Goal: Transaction & Acquisition: Book appointment/travel/reservation

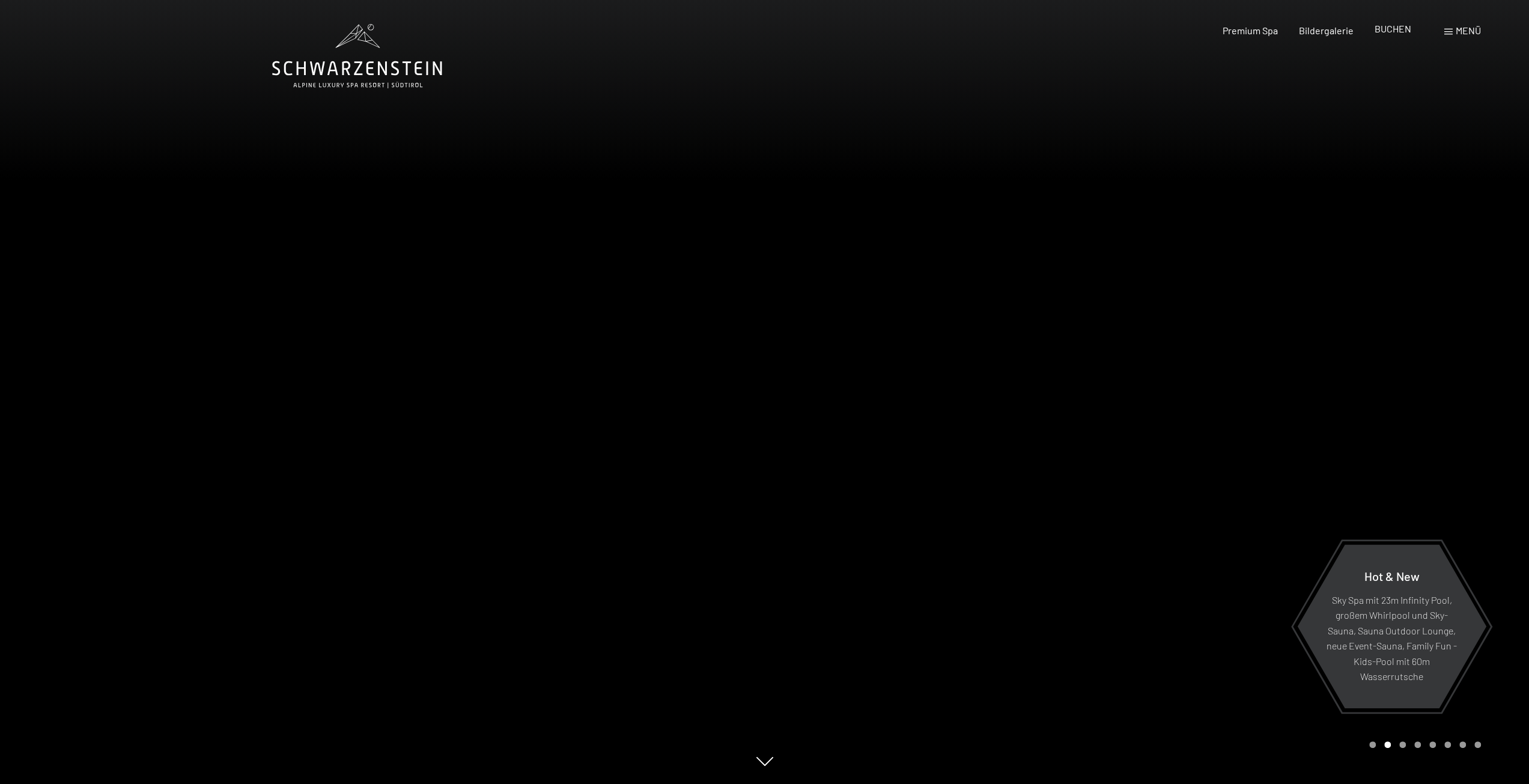
click at [1388, 36] on div "BUCHEN" at bounding box center [1393, 28] width 36 height 14
click at [1388, 31] on span "BUCHEN" at bounding box center [1393, 28] width 36 height 11
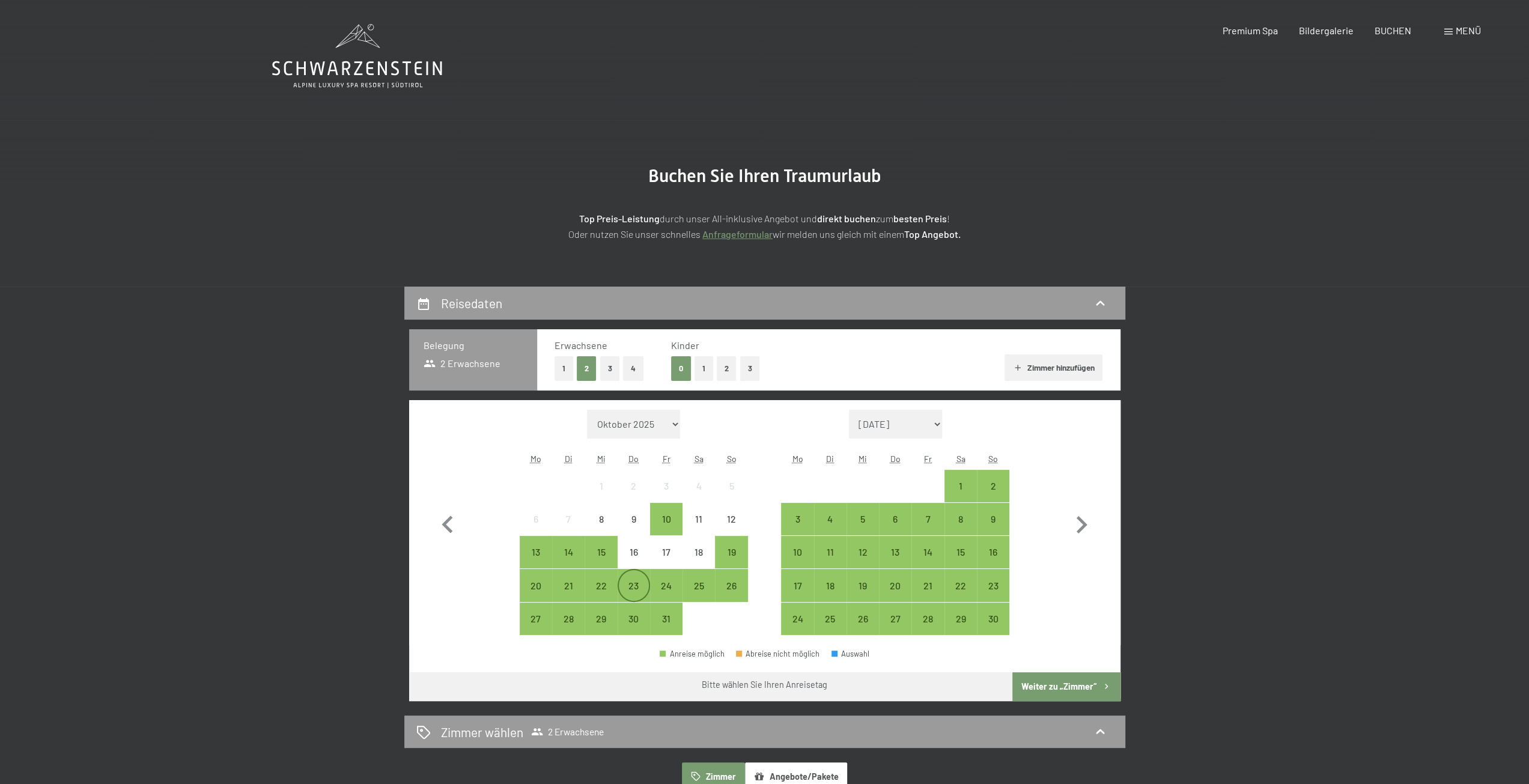
click at [637, 581] on div "23" at bounding box center [634, 596] width 30 height 30
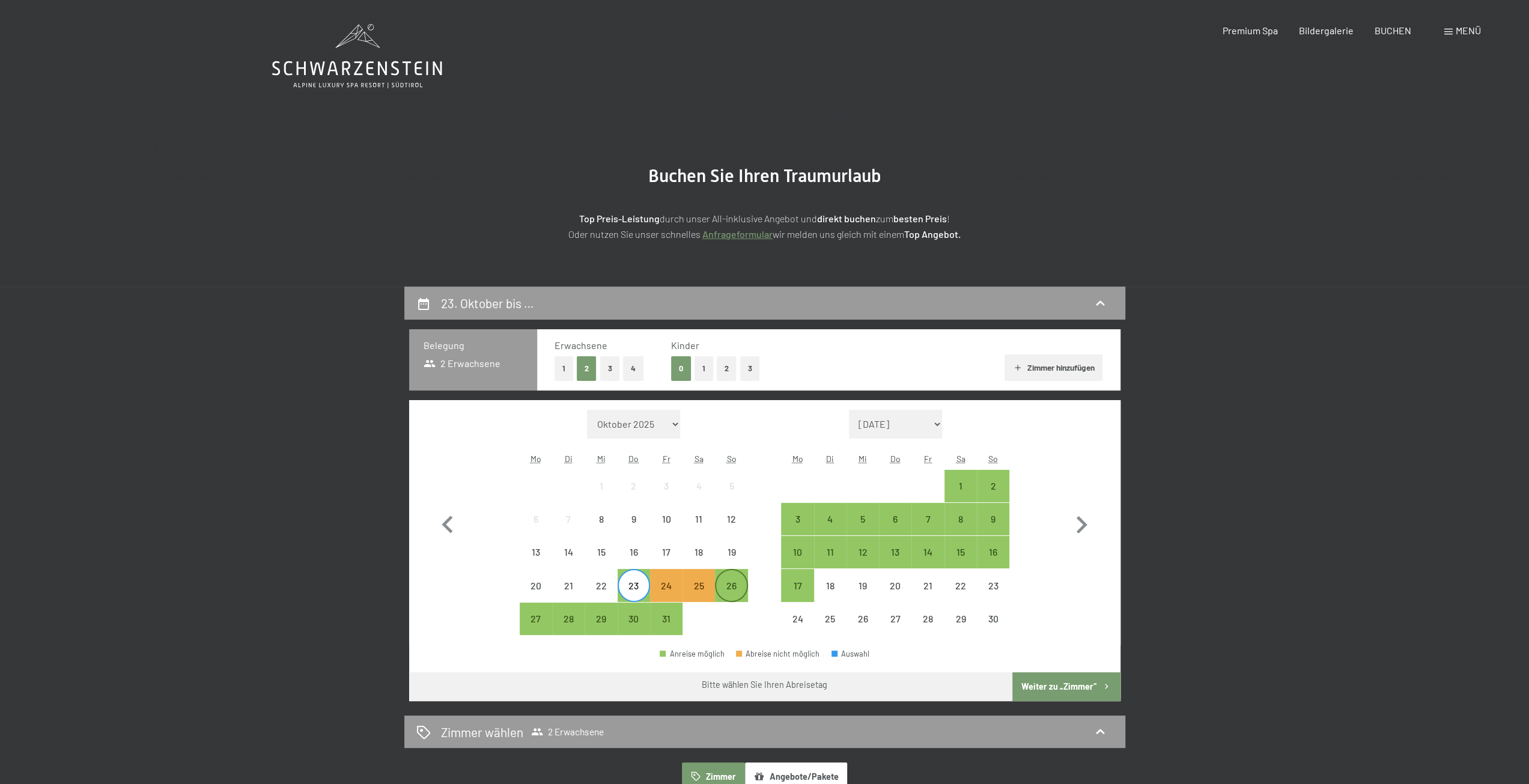
click at [737, 589] on div "26" at bounding box center [731, 596] width 30 height 30
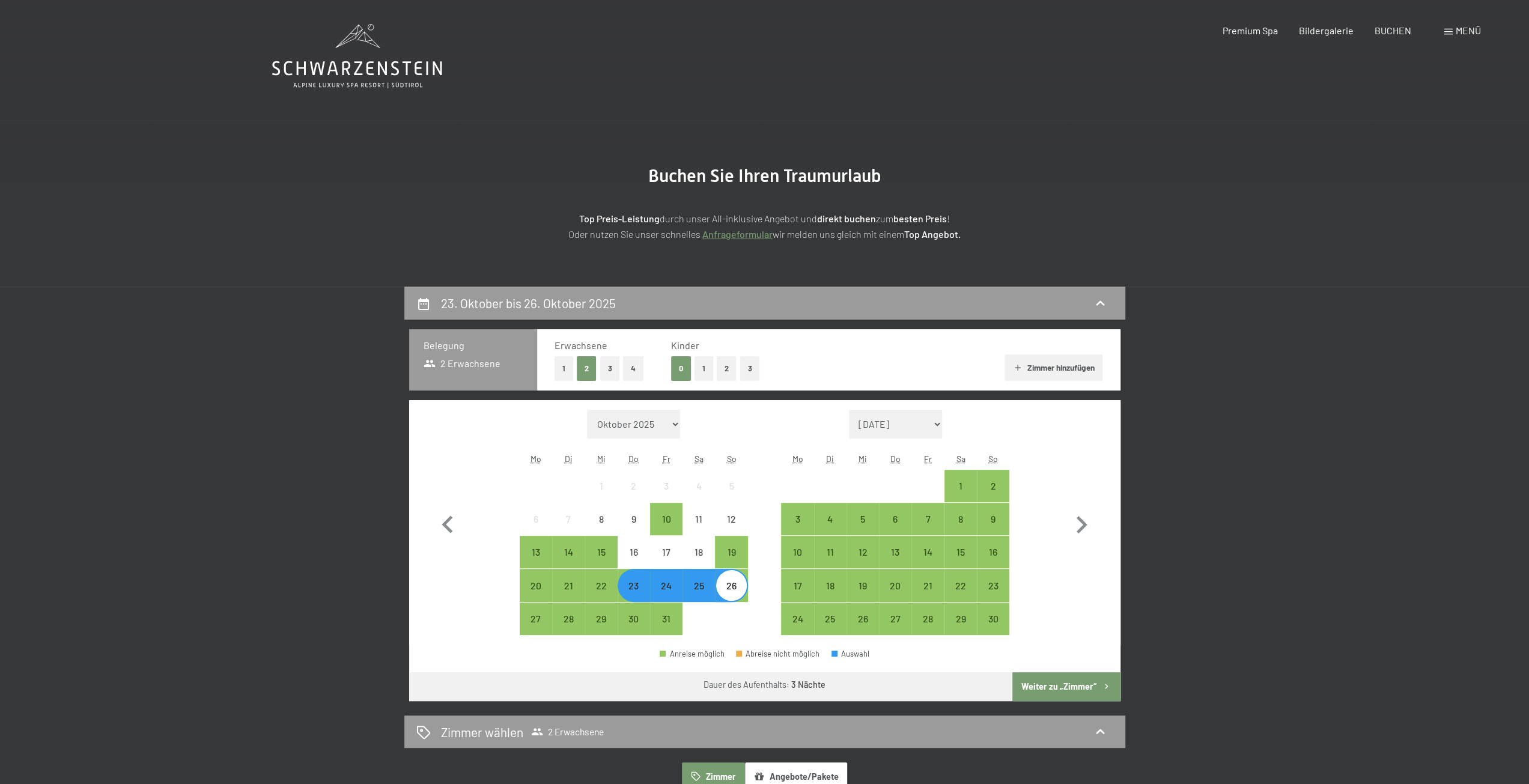
click at [1092, 689] on button "Weiter zu „Zimmer“" at bounding box center [1066, 686] width 108 height 28
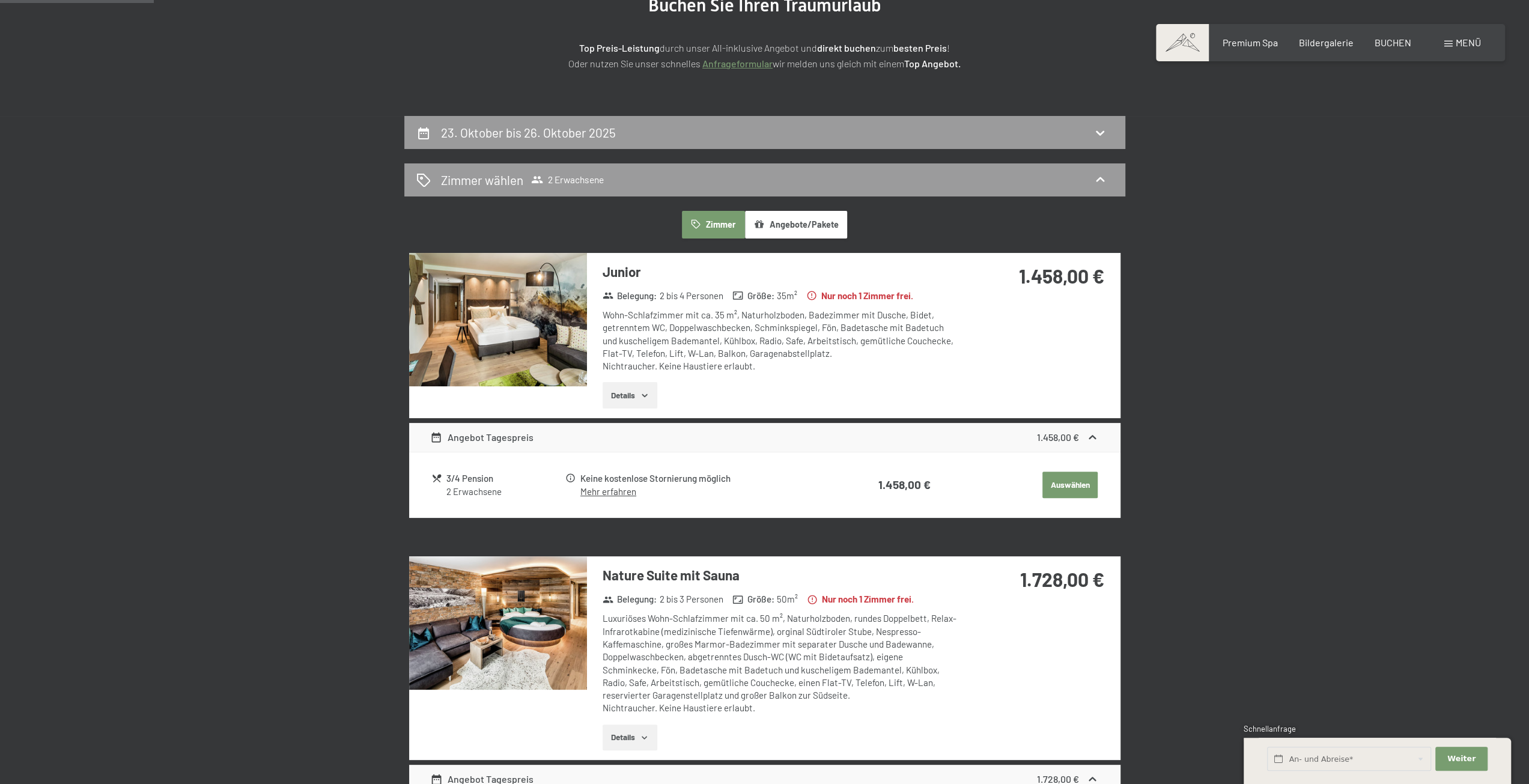
scroll to position [167, 0]
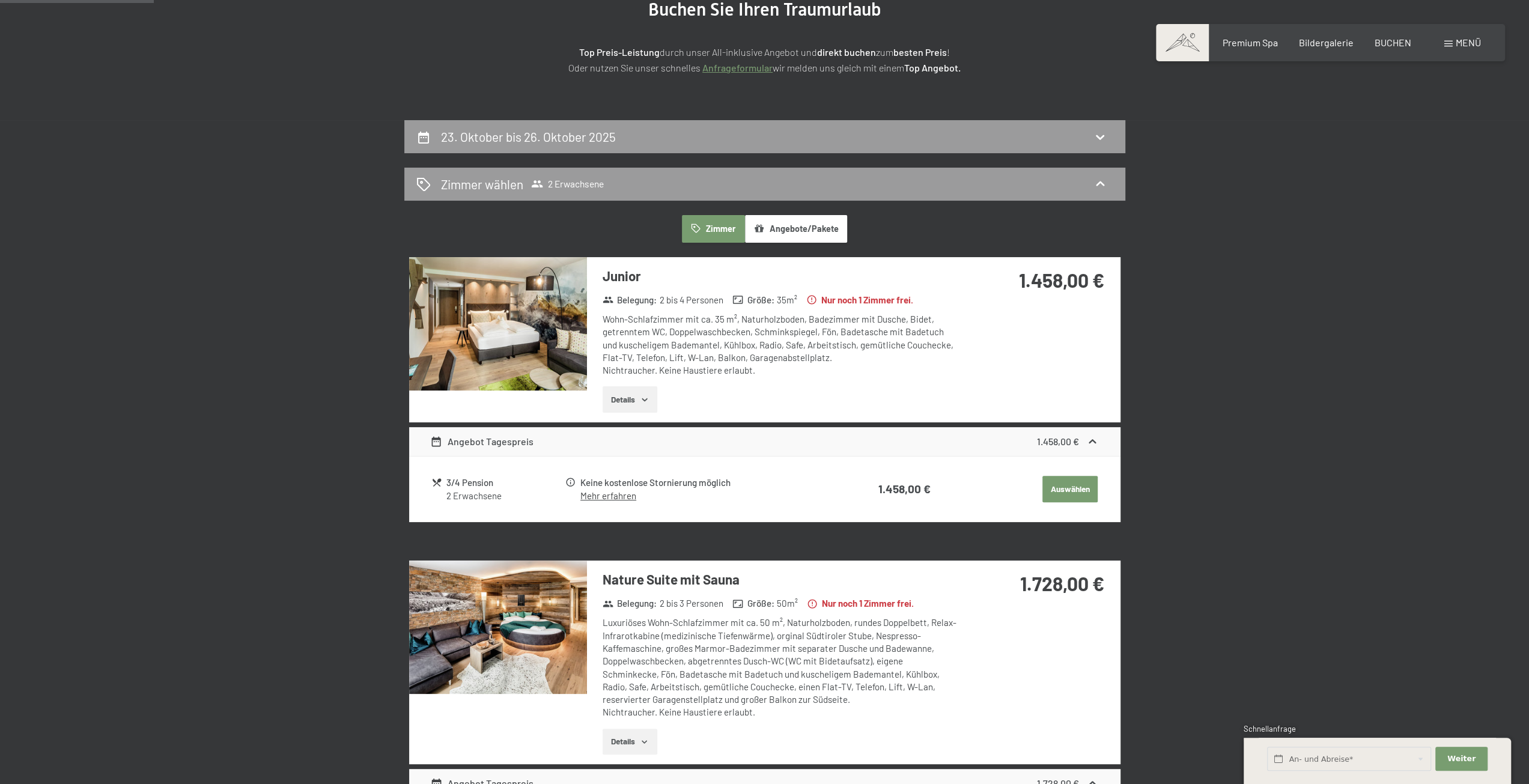
click at [784, 224] on button "Angebote/Pakete" at bounding box center [796, 229] width 102 height 28
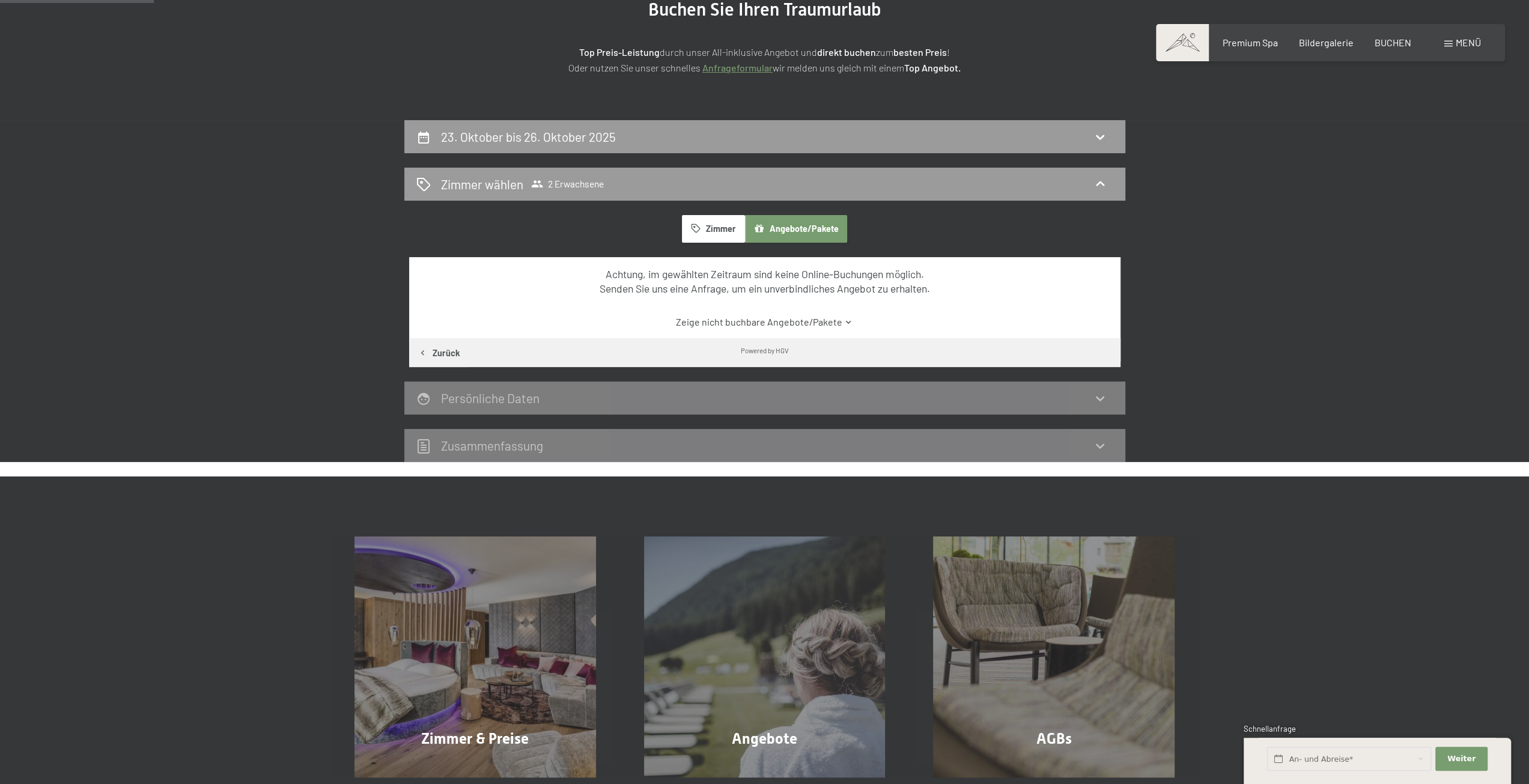
click at [716, 232] on button "Zimmer" at bounding box center [713, 229] width 63 height 28
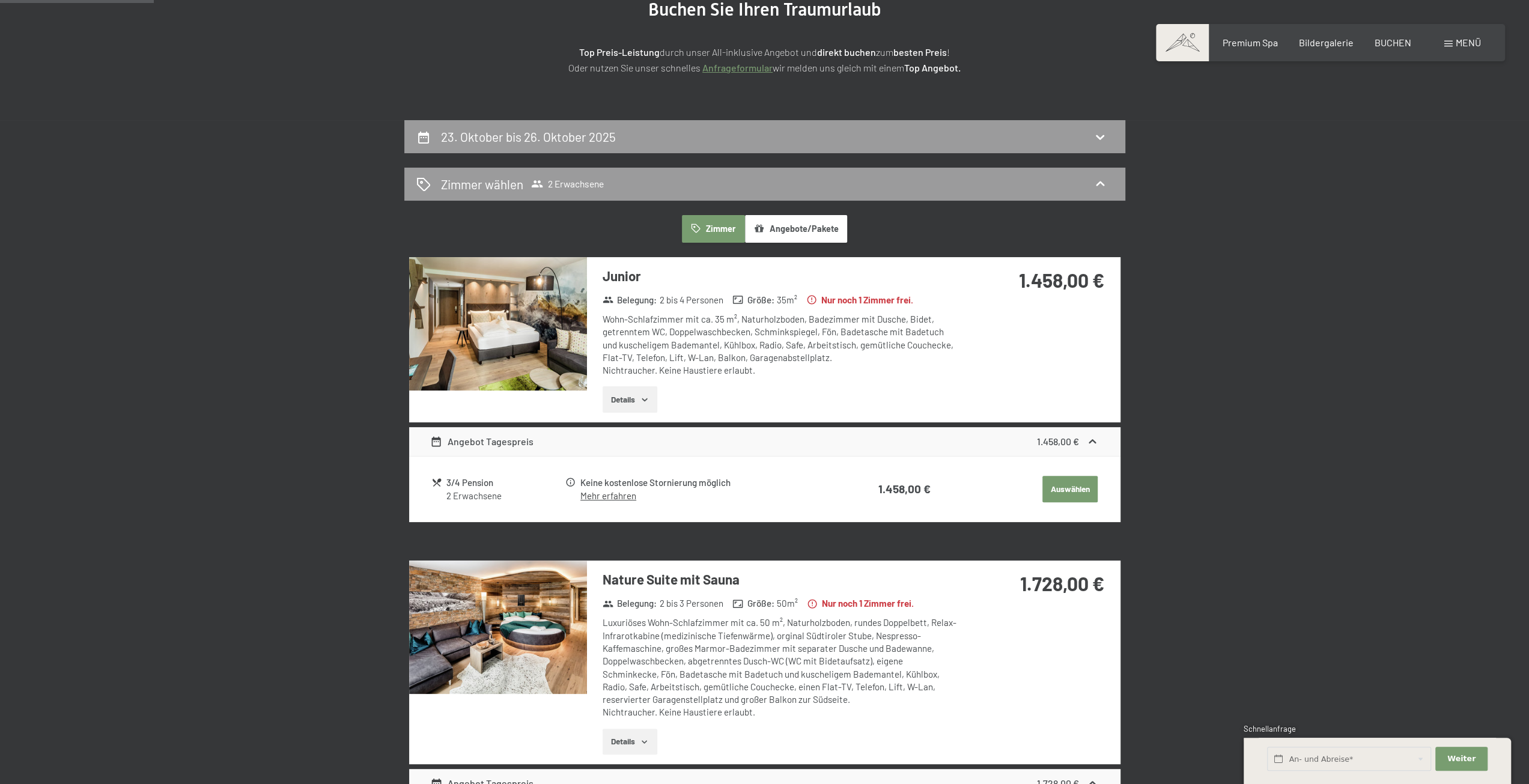
click at [762, 231] on icon "button" at bounding box center [759, 228] width 9 height 8
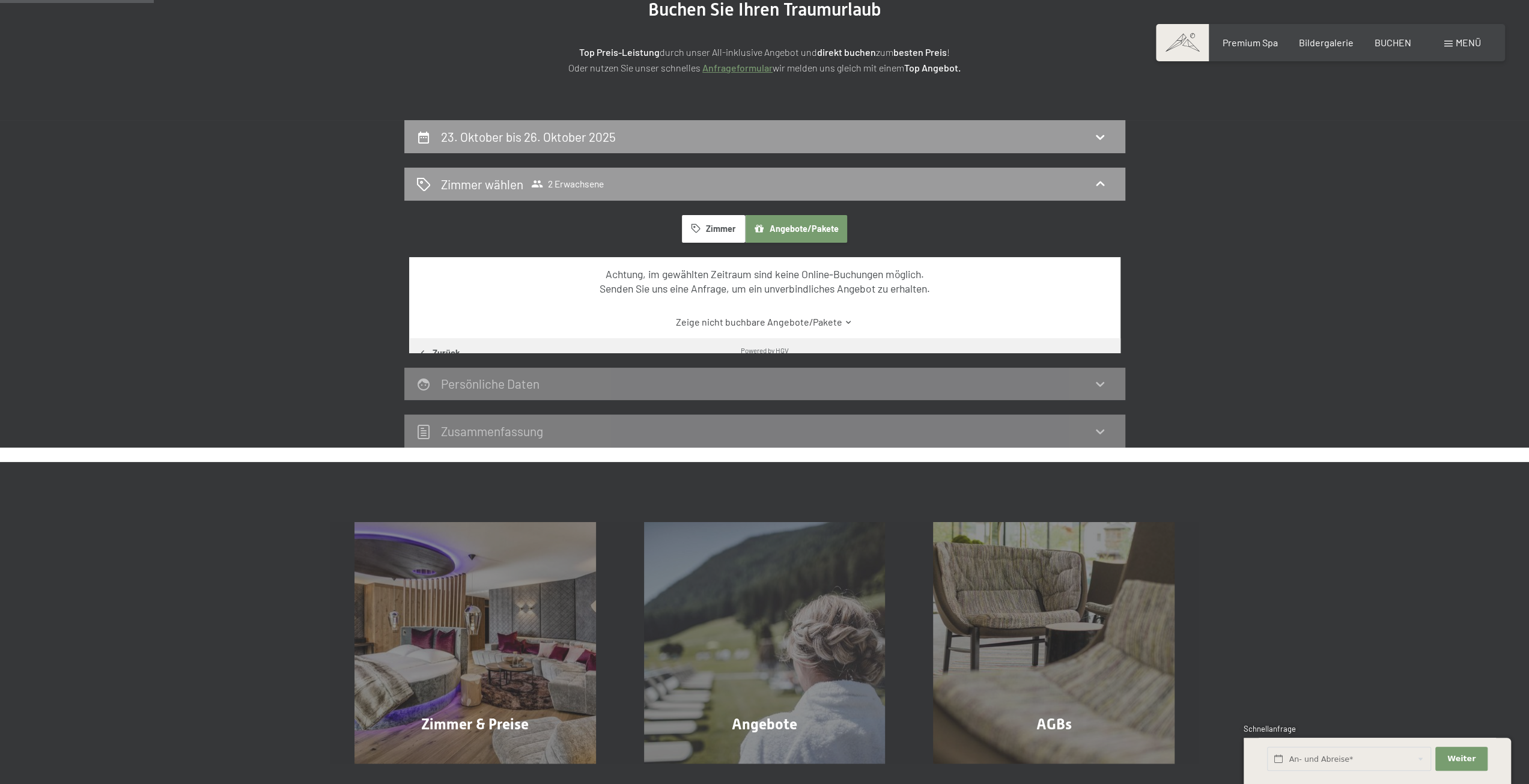
click at [722, 231] on button "Zimmer" at bounding box center [713, 229] width 63 height 28
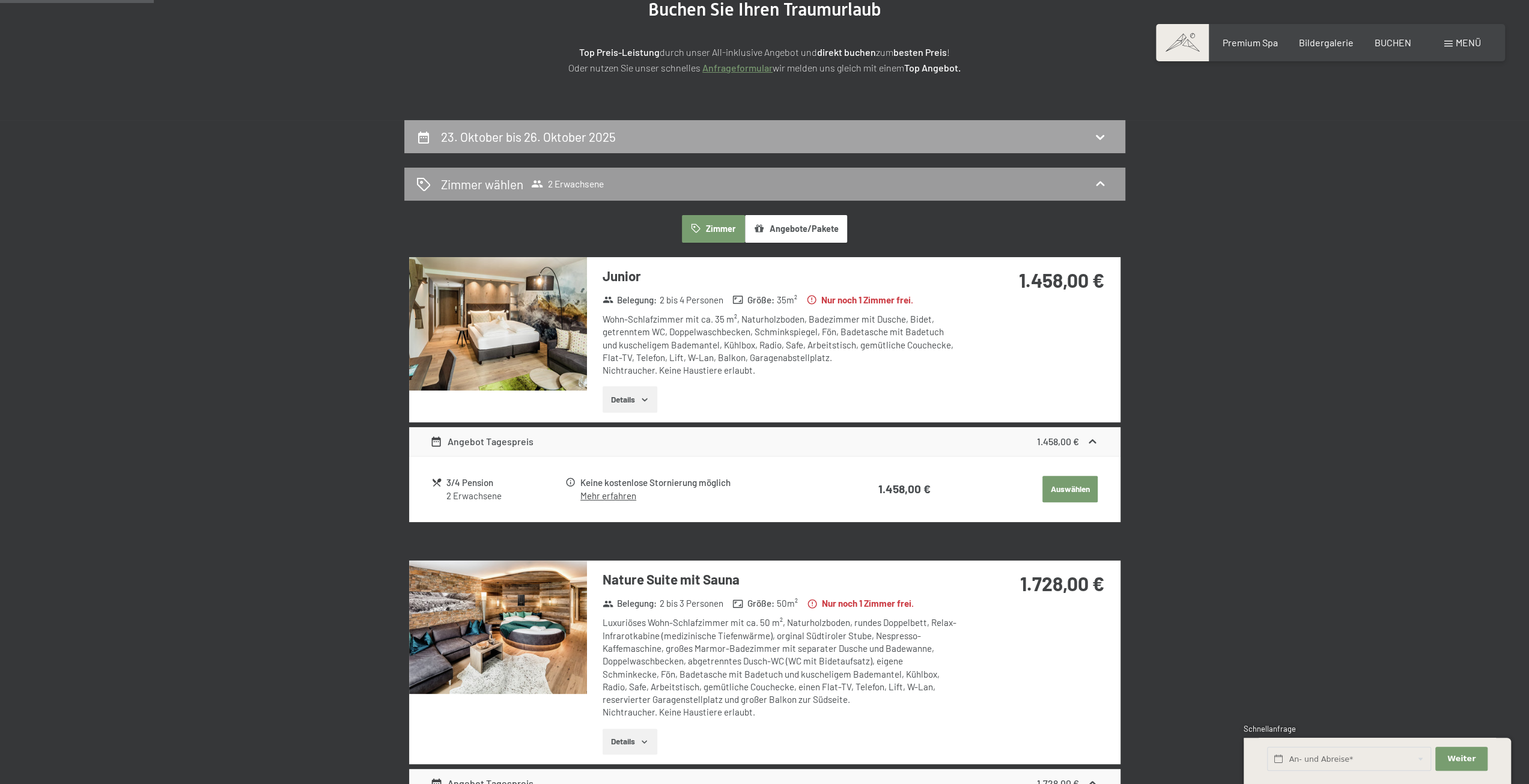
click at [660, 127] on div "23. Oktober bis 26. Oktober 2025" at bounding box center [765, 137] width 721 height 33
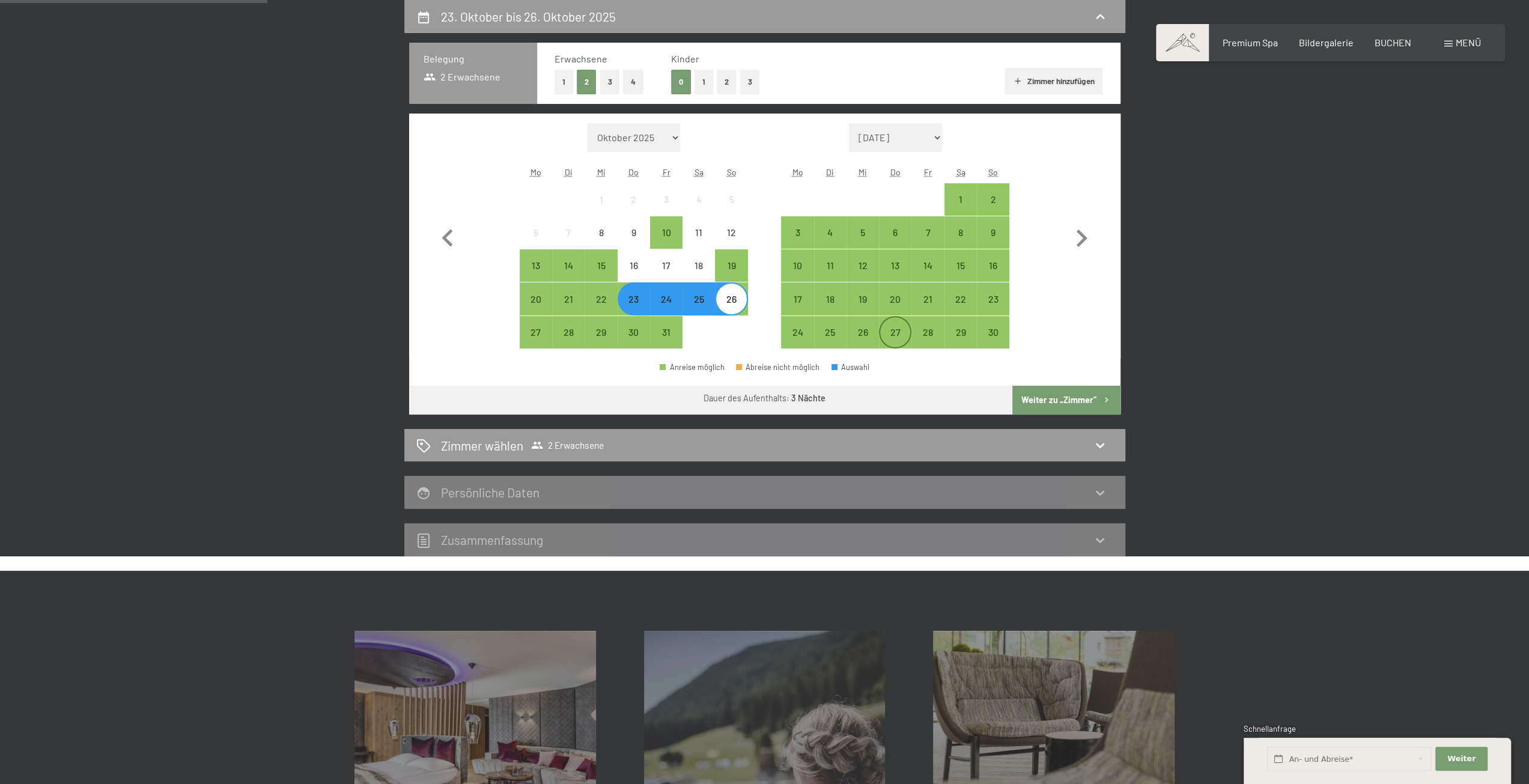
click at [896, 328] on div "27" at bounding box center [896, 343] width 30 height 30
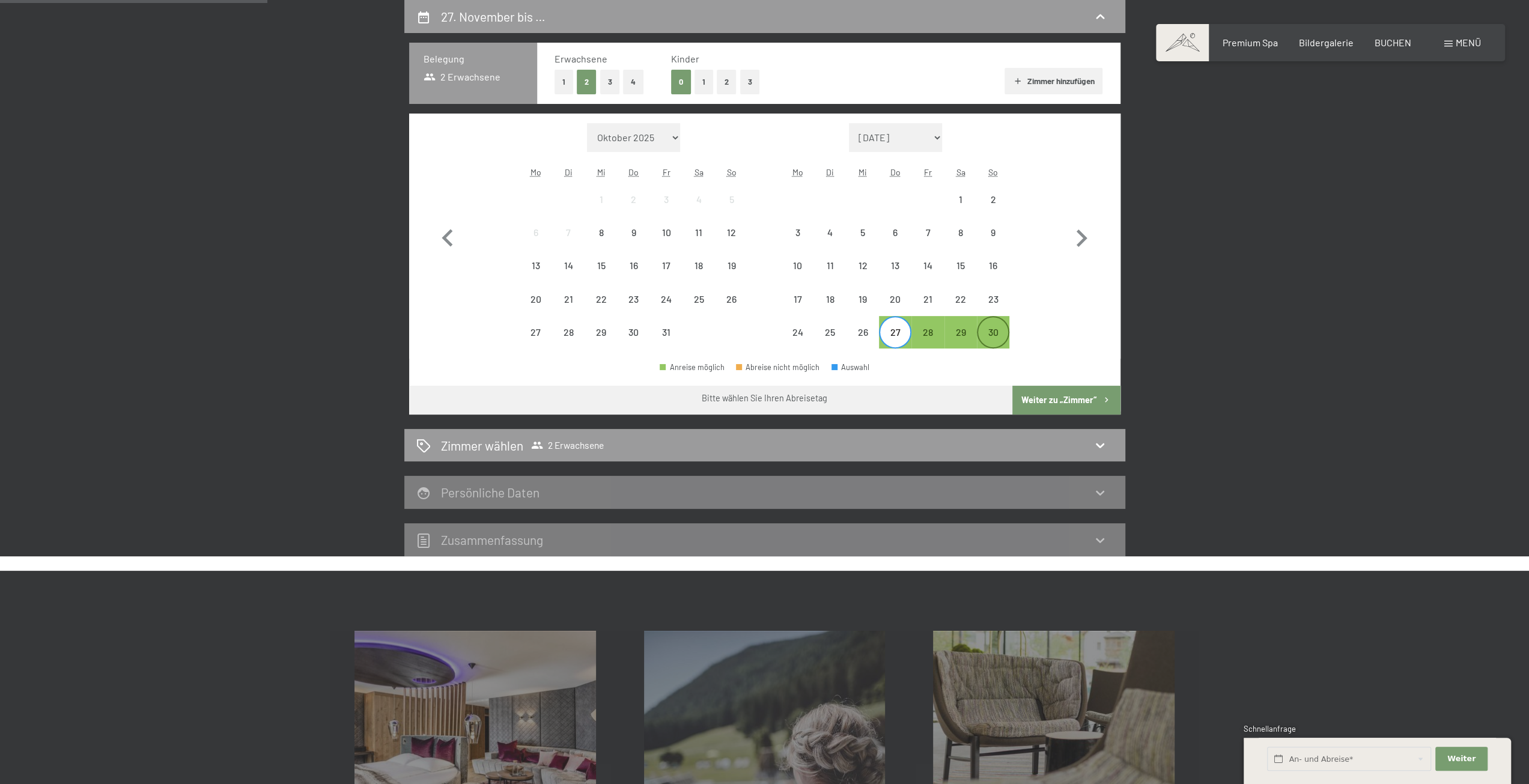
click at [999, 340] on div "30" at bounding box center [993, 343] width 30 height 30
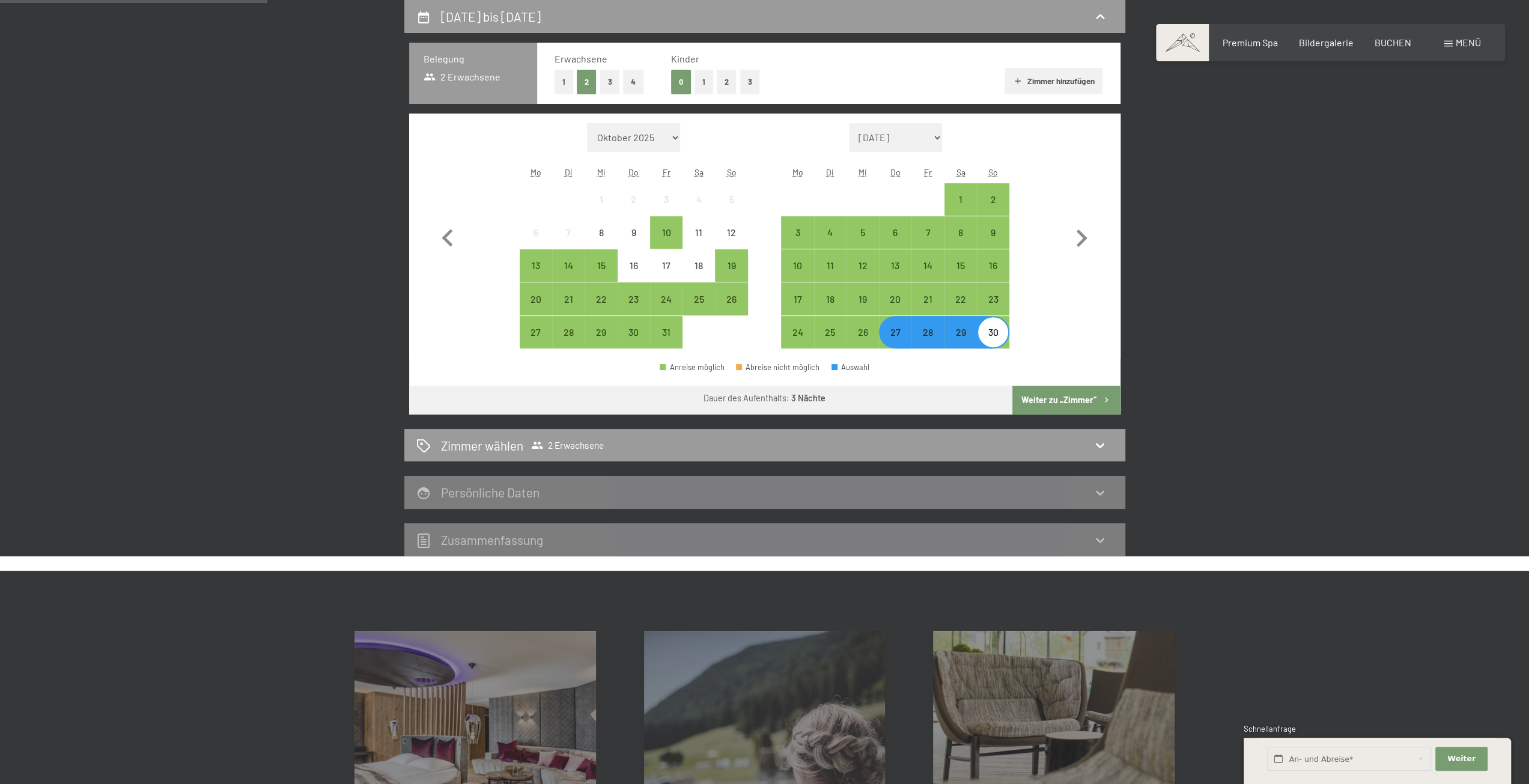
click at [1048, 401] on button "Weiter zu „Zimmer“" at bounding box center [1066, 399] width 108 height 28
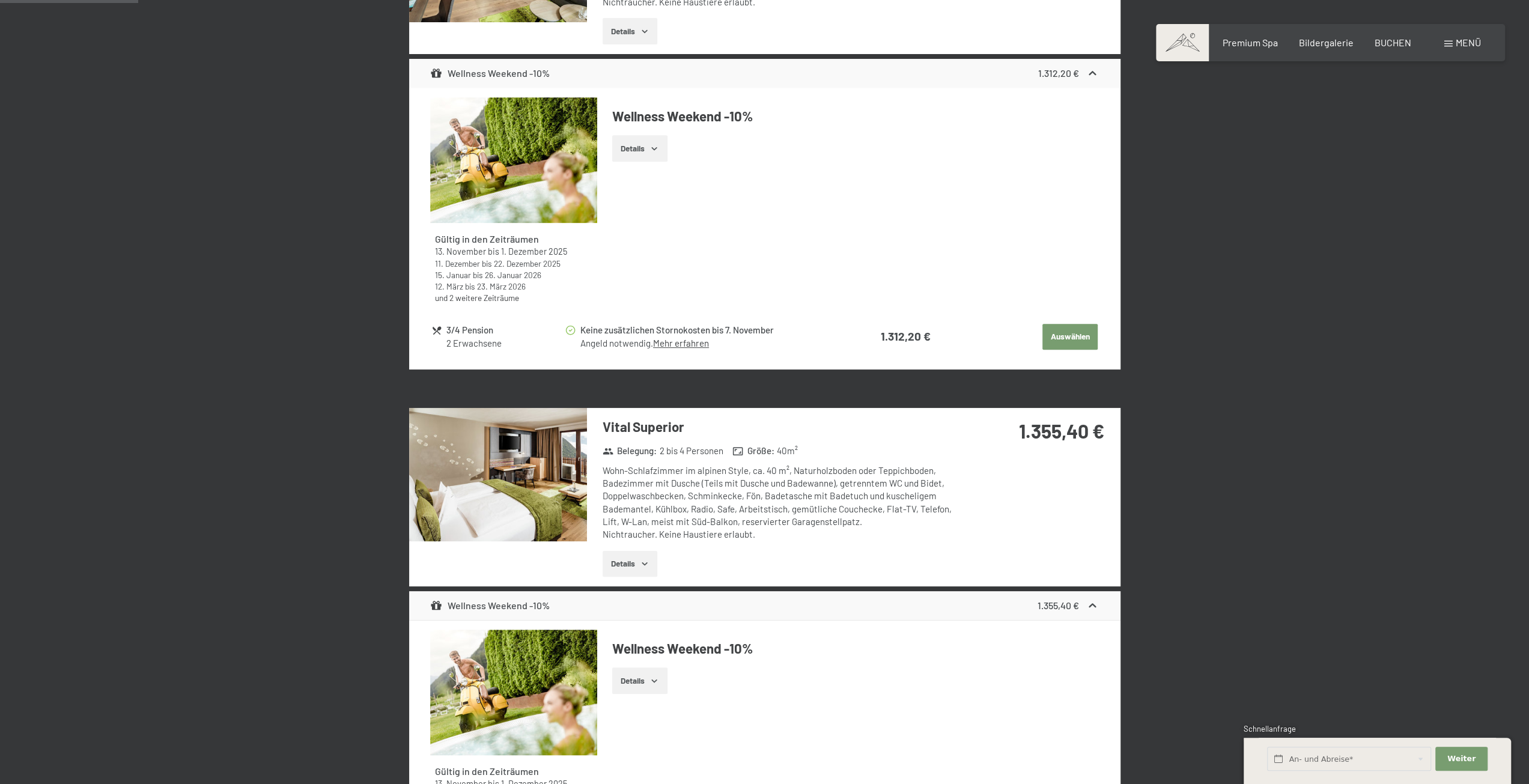
scroll to position [767, 0]
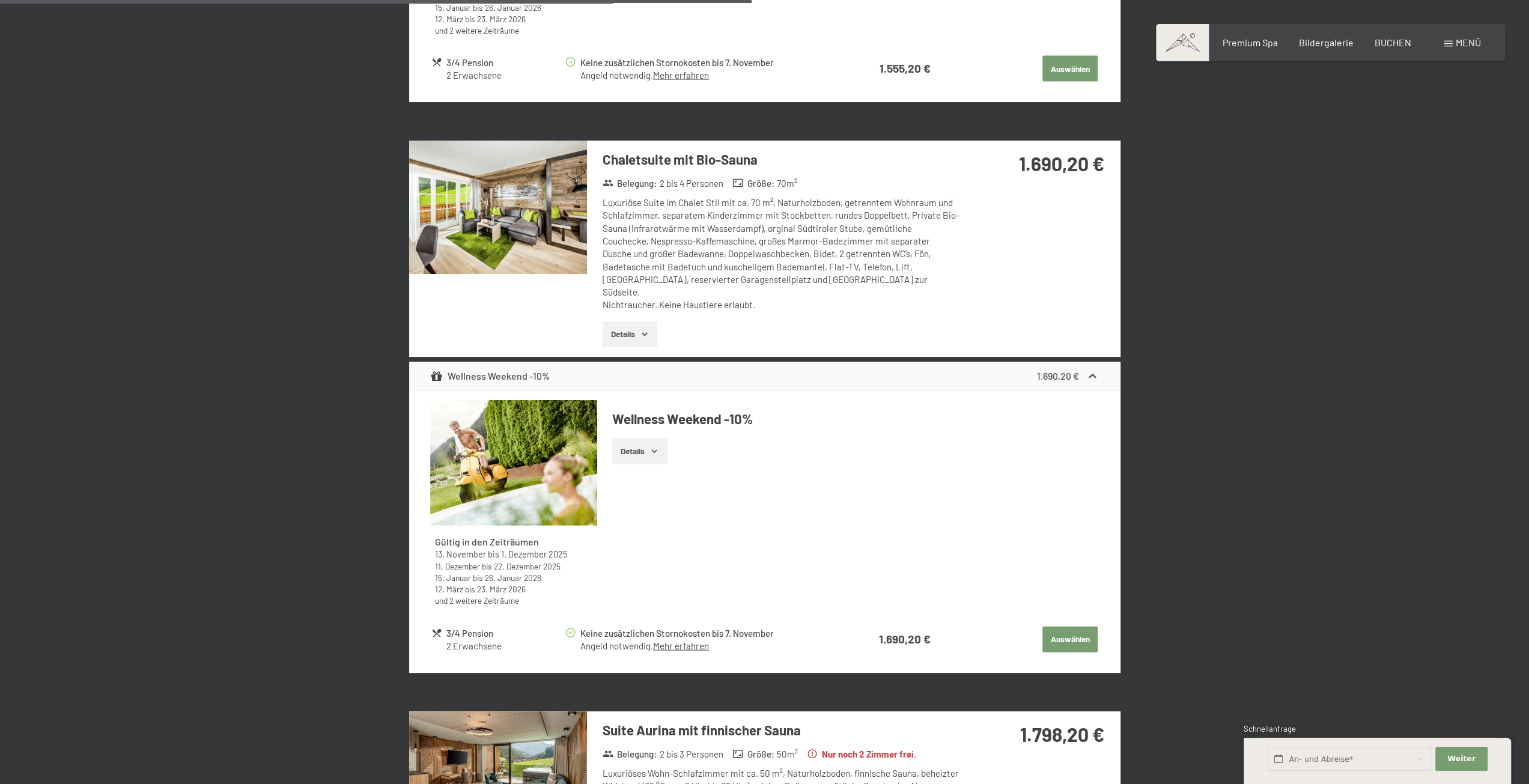
scroll to position [2749, 0]
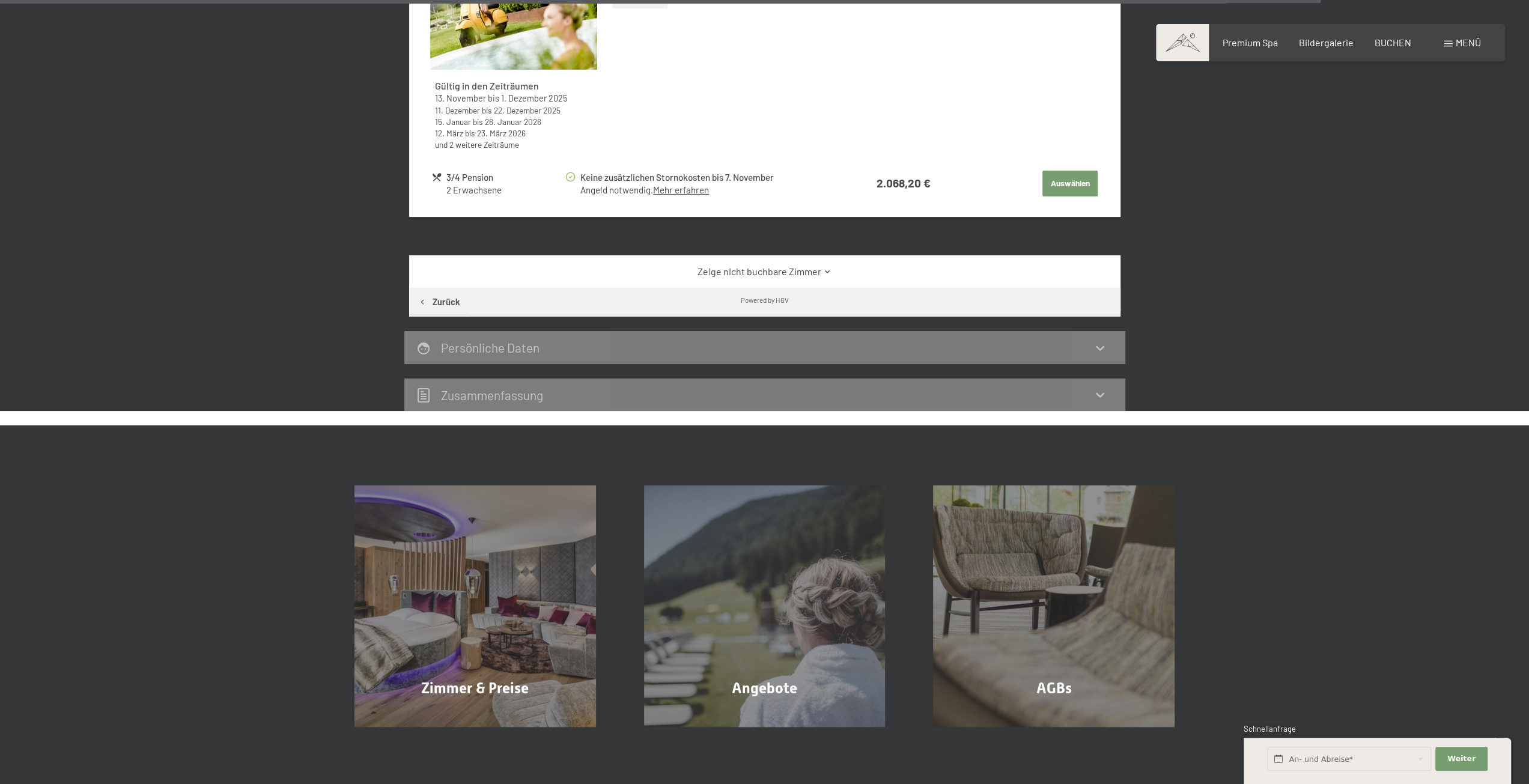
scroll to position [4010, 0]
